Goal: Find contact information: Find contact information

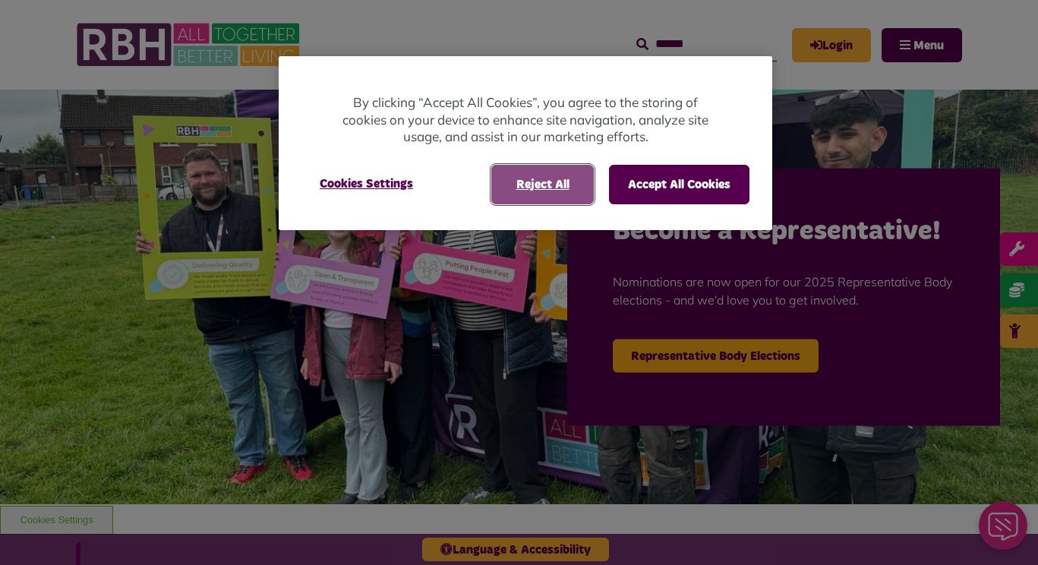
drag, startPoint x: 541, startPoint y: 178, endPoint x: 619, endPoint y: 111, distance: 103.3
click at [619, 112] on div "By clicking “Accept All Cookies”, you agree to the storing of cookies on your d…" at bounding box center [525, 143] width 493 height 174
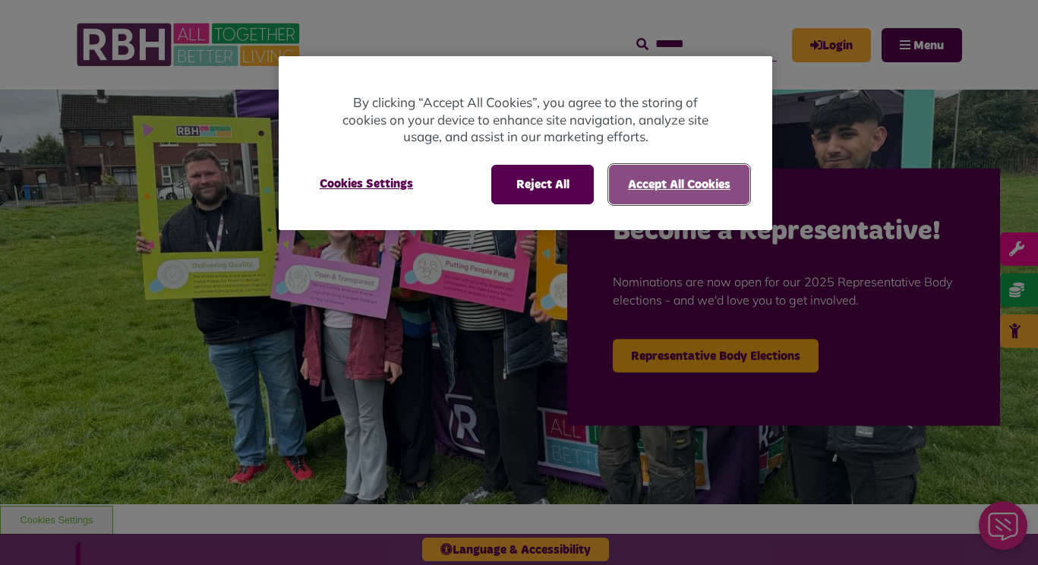
click at [701, 181] on button "Accept All Cookies" at bounding box center [679, 184] width 140 height 39
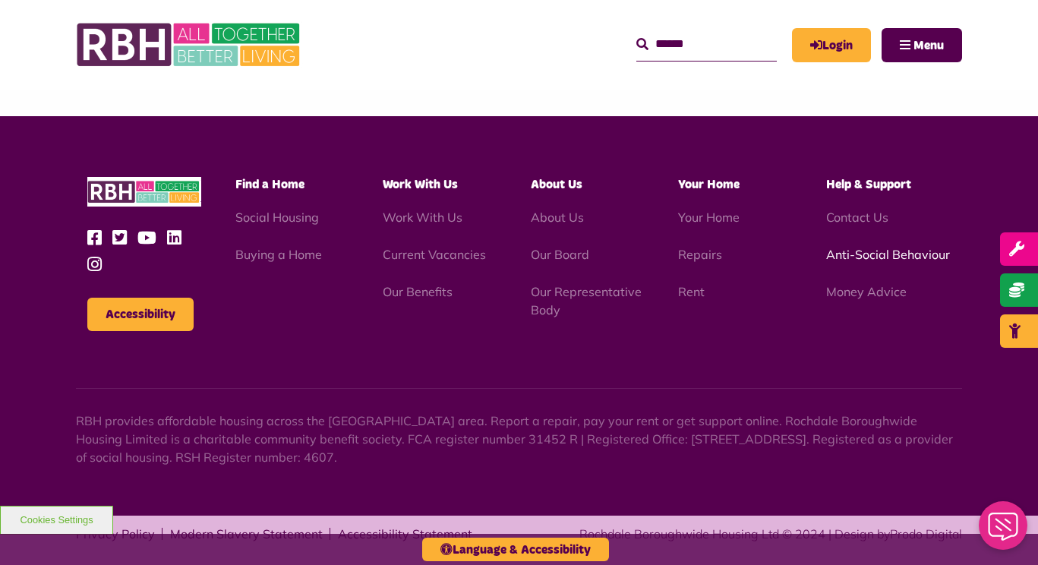
scroll to position [1499, 0]
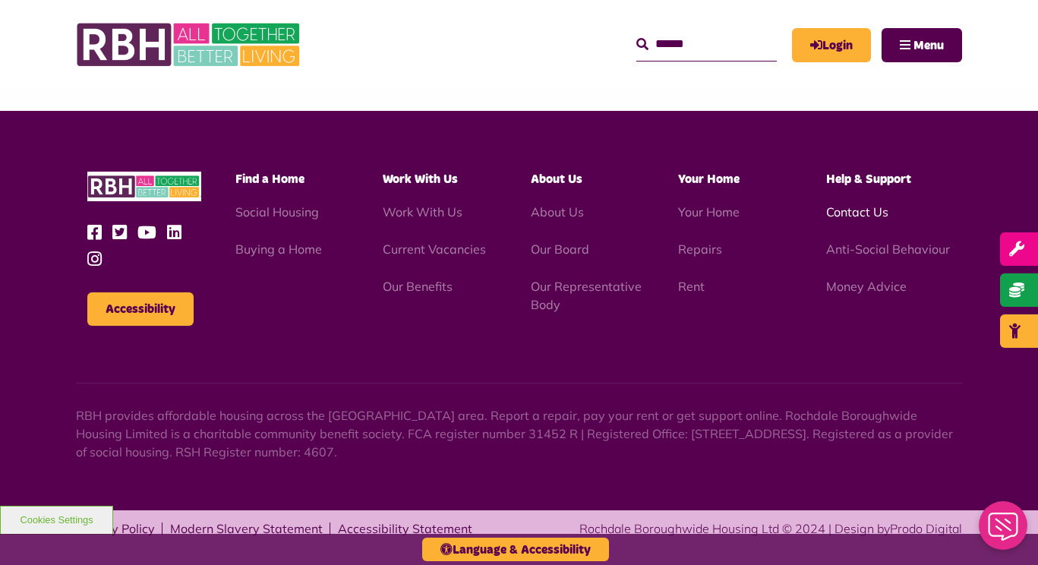
click at [868, 215] on link "Contact Us" at bounding box center [857, 211] width 62 height 15
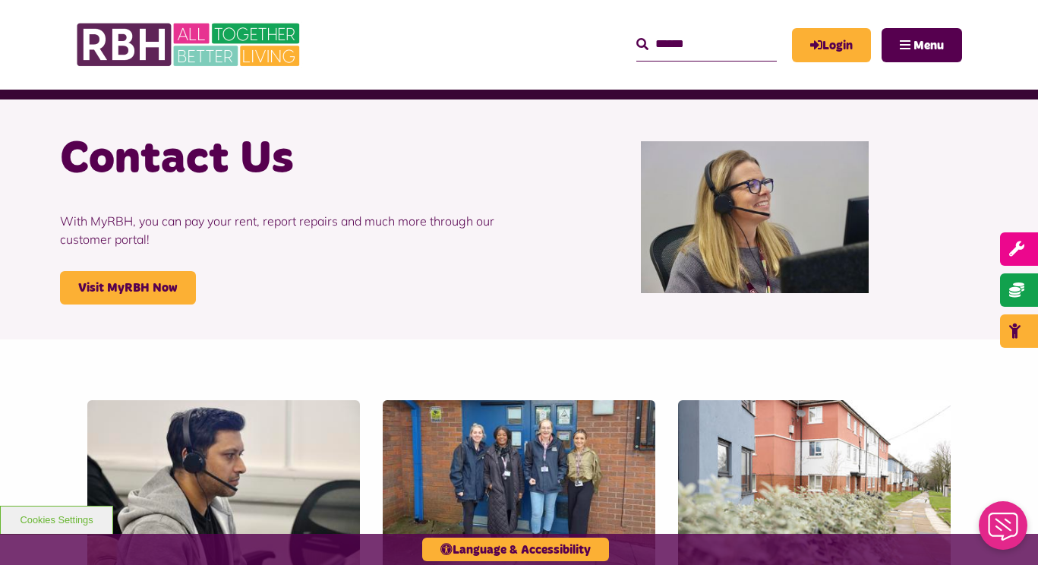
scroll to position [22, 0]
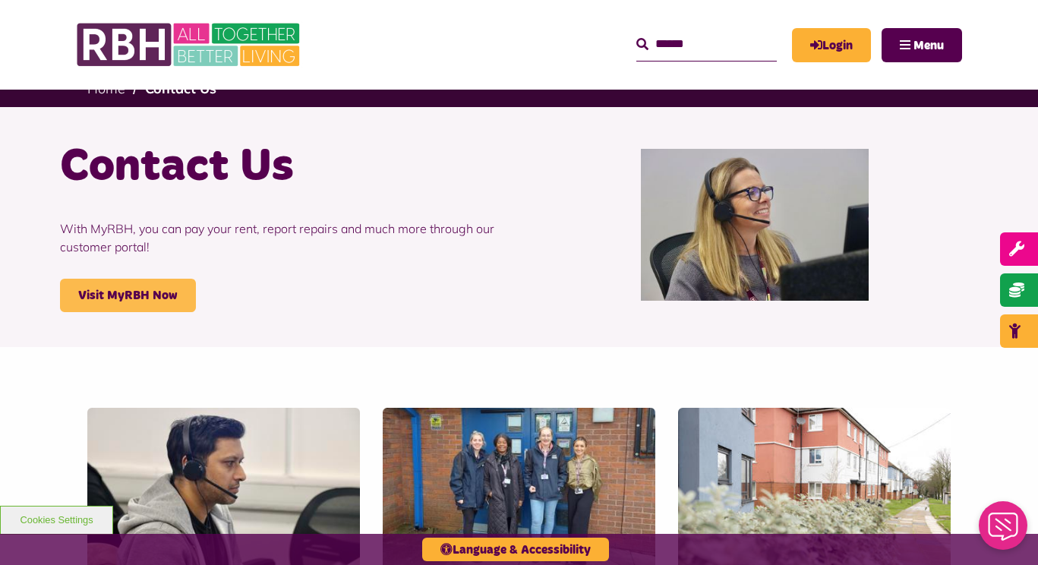
click at [143, 295] on link "Visit MyRBH Now" at bounding box center [128, 295] width 136 height 33
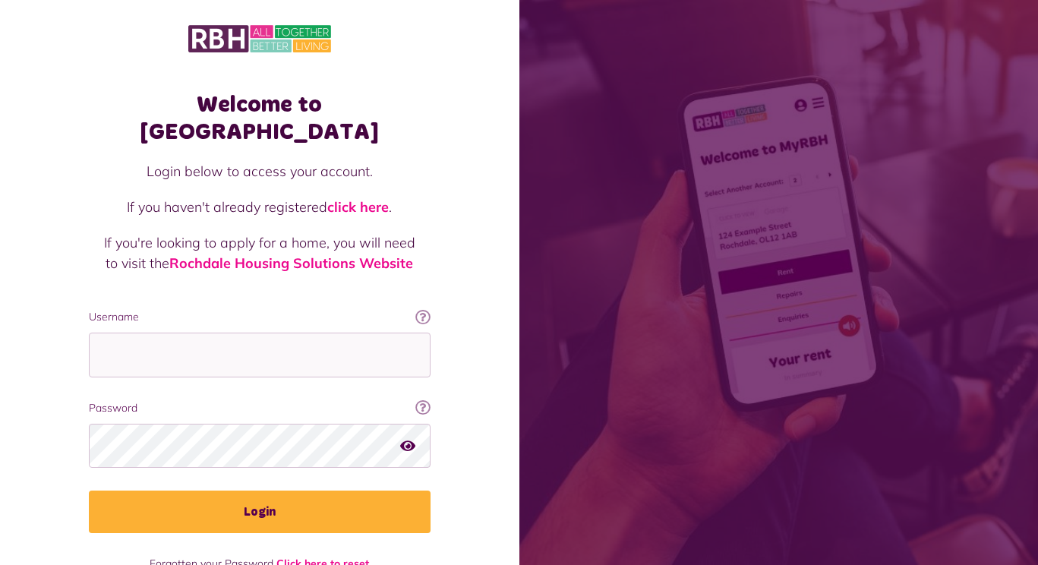
scroll to position [18, 0]
